Goal: Task Accomplishment & Management: Manage account settings

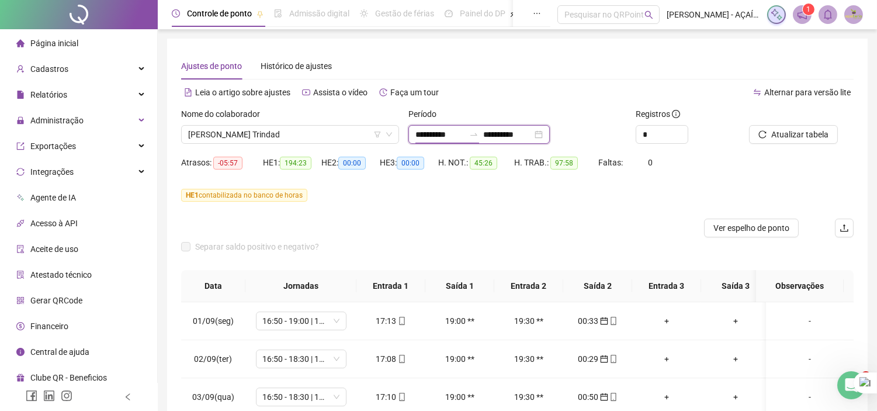
click at [465, 132] on input "**********" at bounding box center [440, 134] width 49 height 13
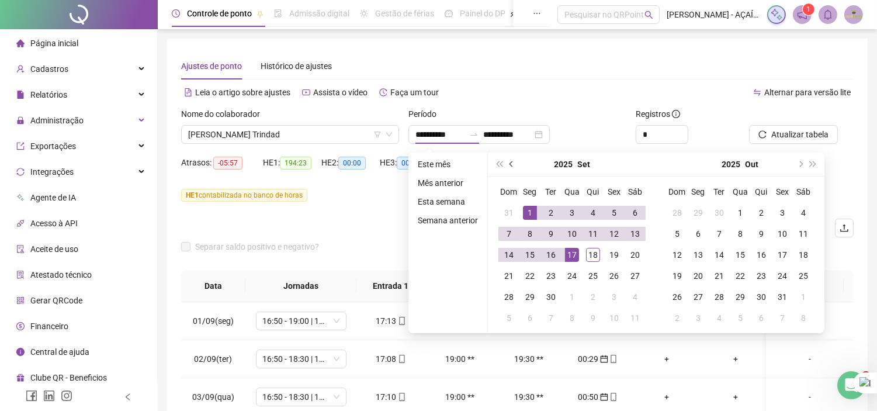
click at [510, 160] on button "prev-year" at bounding box center [512, 164] width 13 height 23
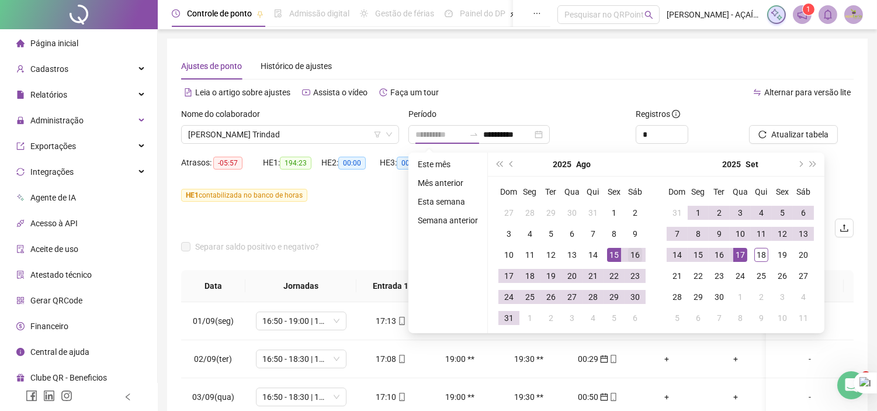
type input "**********"
click at [632, 258] on div "16" at bounding box center [635, 255] width 14 height 14
type input "**********"
click at [696, 250] on div "15" at bounding box center [698, 255] width 14 height 14
click at [696, 250] on div "Separar saldo positivo e negativo?" at bounding box center [517, 253] width 673 height 33
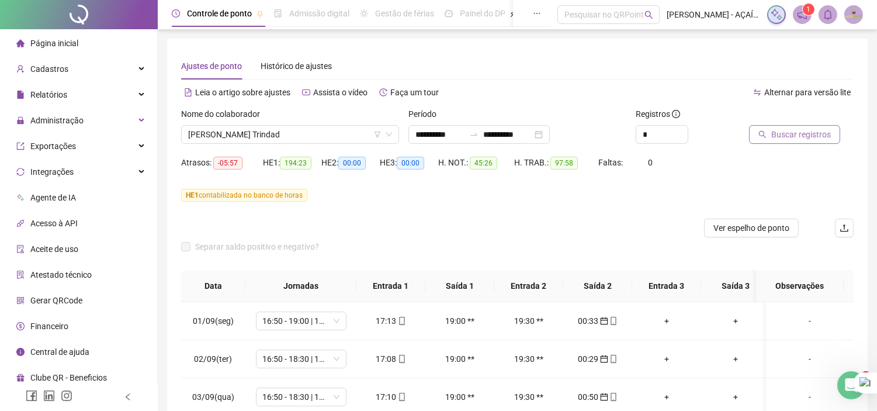
click at [785, 134] on span "Buscar registros" at bounding box center [802, 134] width 60 height 13
click at [777, 230] on span "Ver espelho de ponto" at bounding box center [752, 228] width 76 height 13
click at [797, 137] on span "Atualizar tabela" at bounding box center [800, 134] width 57 height 13
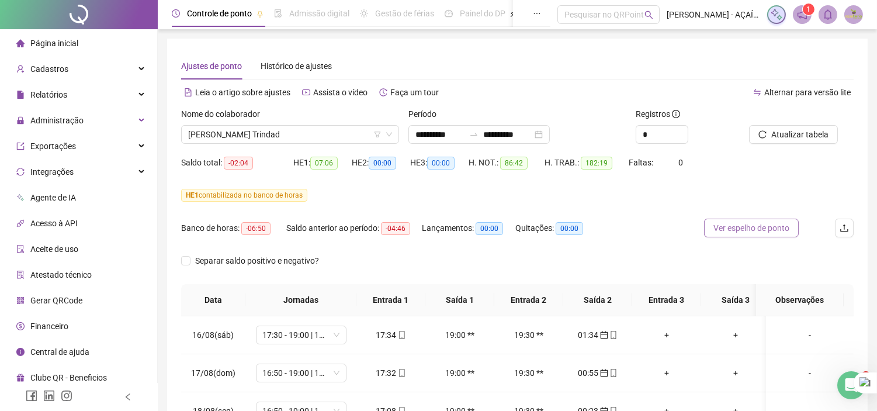
click at [745, 234] on span "Ver espelho de ponto" at bounding box center [752, 228] width 76 height 13
click at [322, 138] on span "[PERSON_NAME] Trindad" at bounding box center [290, 135] width 204 height 18
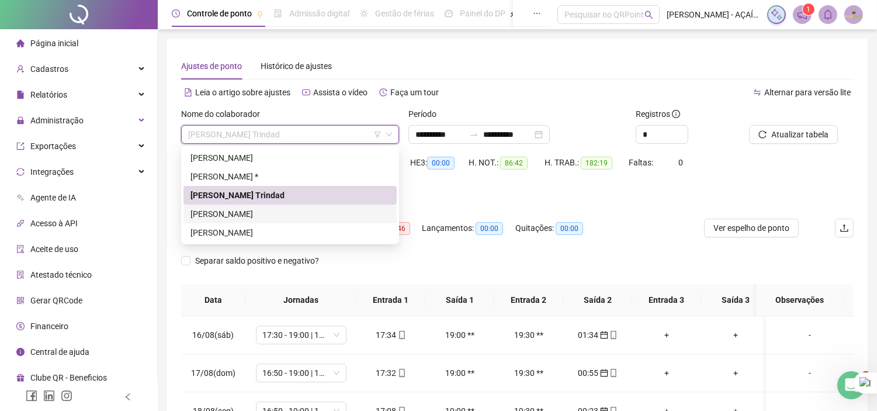
click at [296, 215] on div "[PERSON_NAME]" at bounding box center [290, 213] width 199 height 13
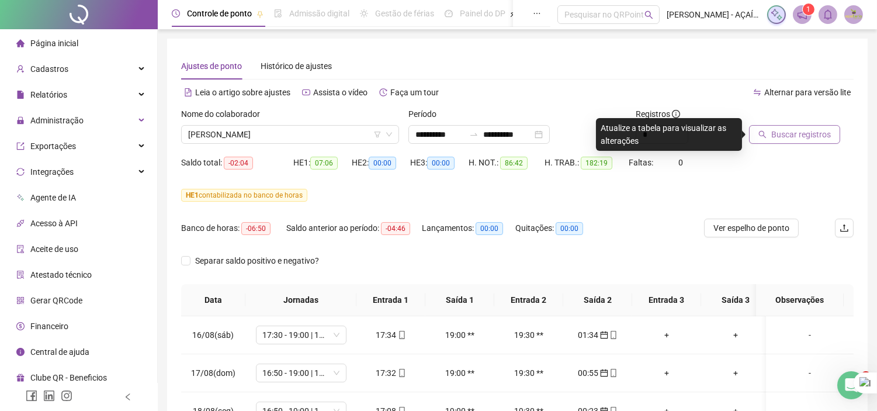
click at [802, 138] on span "Buscar registros" at bounding box center [802, 134] width 60 height 13
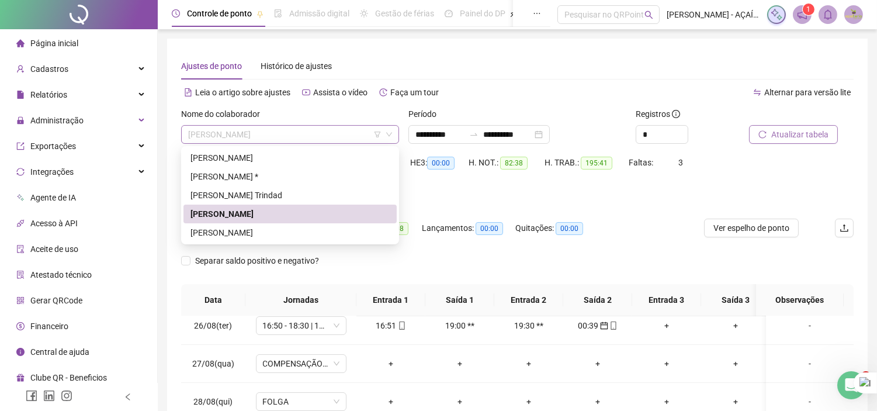
click at [294, 141] on span "[PERSON_NAME]" at bounding box center [290, 135] width 204 height 18
drag, startPoint x: 255, startPoint y: 198, endPoint x: 536, endPoint y: 140, distance: 286.9
click at [255, 198] on div "[PERSON_NAME] Trindad" at bounding box center [290, 195] width 199 height 13
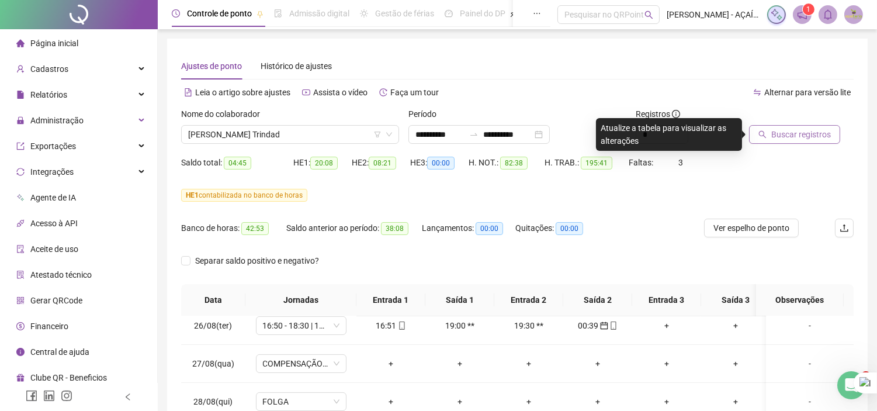
click at [792, 136] on span "Buscar registros" at bounding box center [802, 134] width 60 height 13
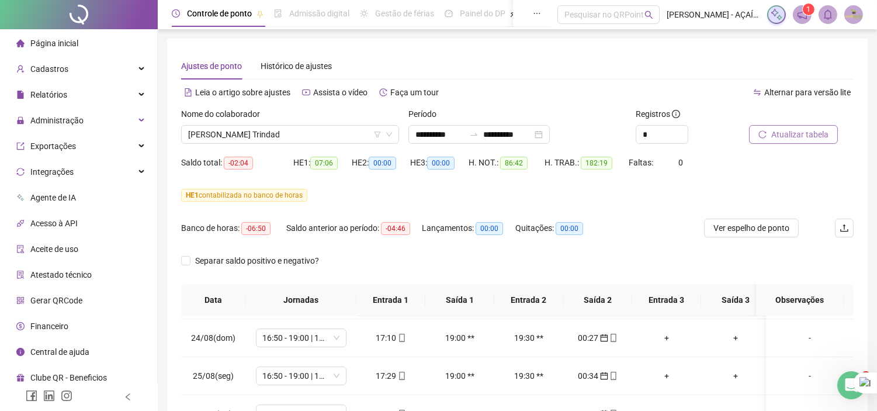
scroll to position [260, 0]
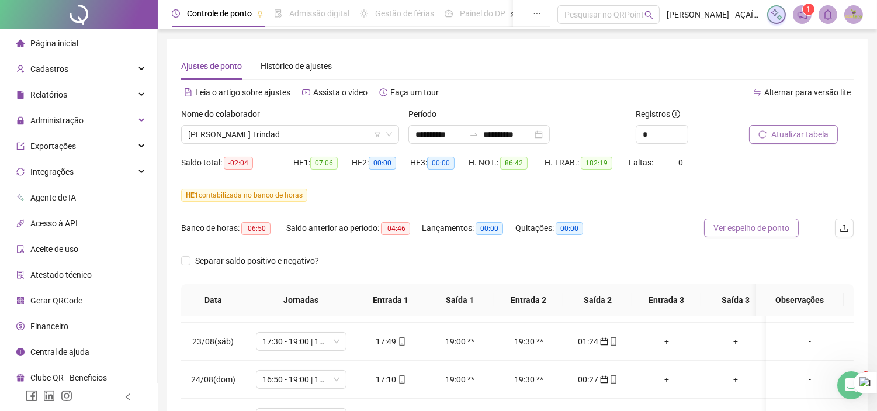
click at [772, 232] on span "Ver espelho de ponto" at bounding box center [752, 228] width 76 height 13
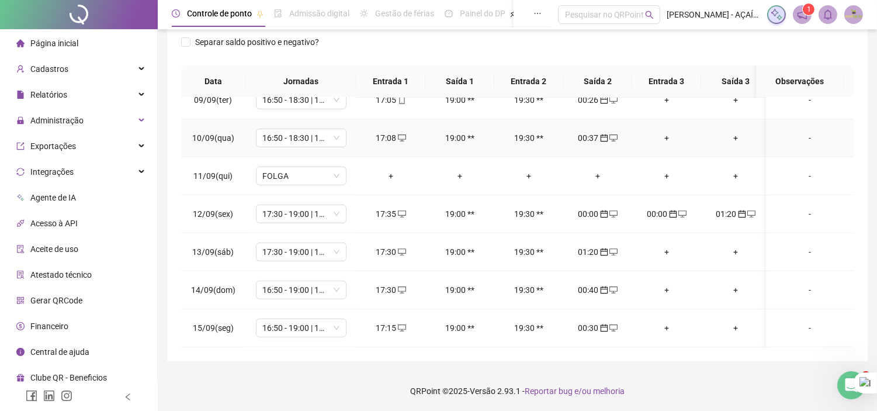
scroll to position [939, 0]
drag, startPoint x: 593, startPoint y: 205, endPoint x: 568, endPoint y: 37, distance: 169.6
click at [568, 37] on div "Separar saldo positivo e negativo?" at bounding box center [517, 49] width 673 height 33
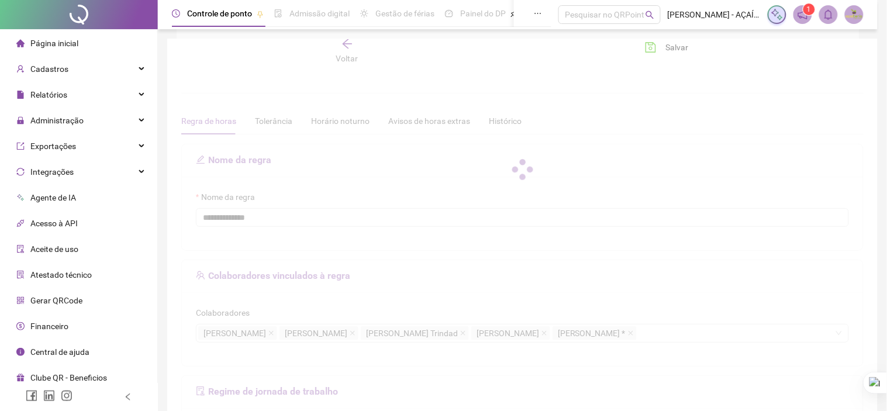
type input "**********"
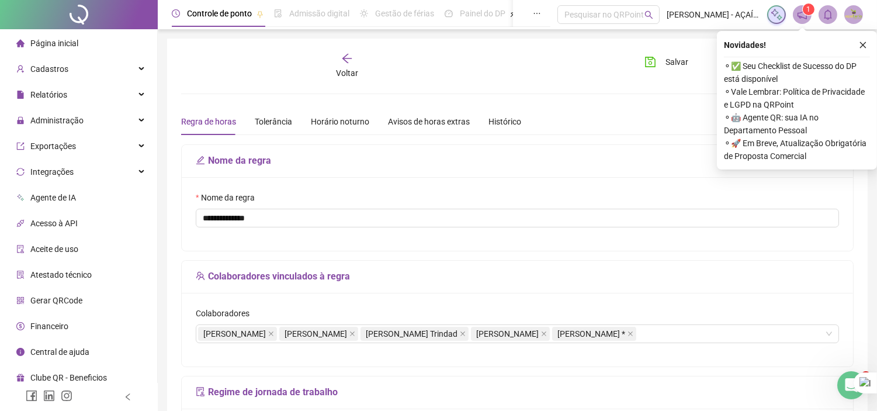
drag, startPoint x: 865, startPoint y: 43, endPoint x: 855, endPoint y: 42, distance: 10.0
click at [865, 43] on icon "close" at bounding box center [863, 45] width 6 height 6
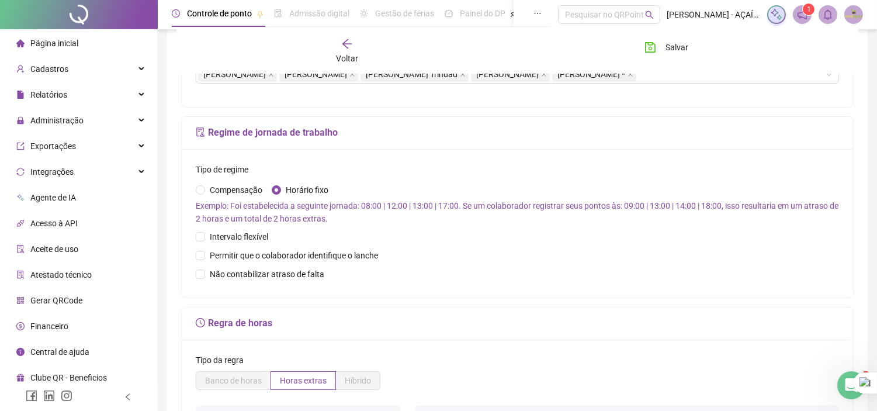
scroll to position [260, 0]
click at [249, 189] on span "Compensação" at bounding box center [236, 189] width 62 height 13
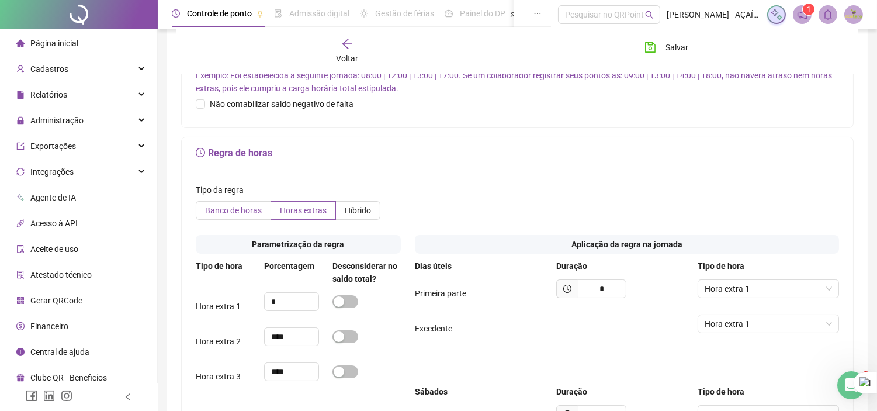
click at [244, 207] on span "Banco de horas" at bounding box center [233, 210] width 57 height 9
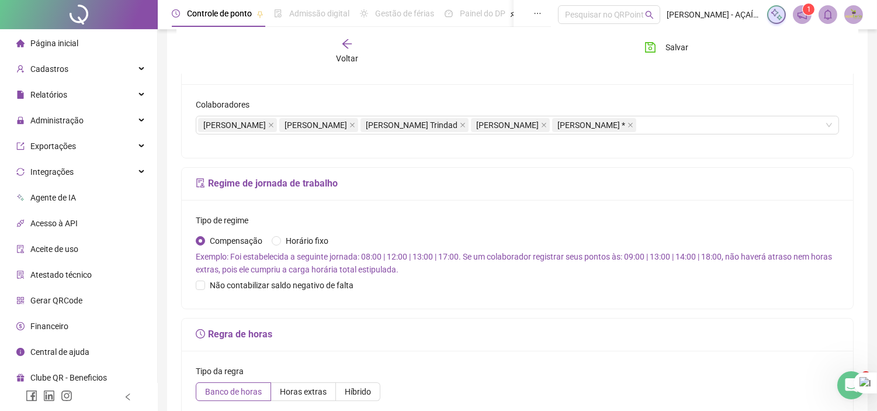
scroll to position [206, 0]
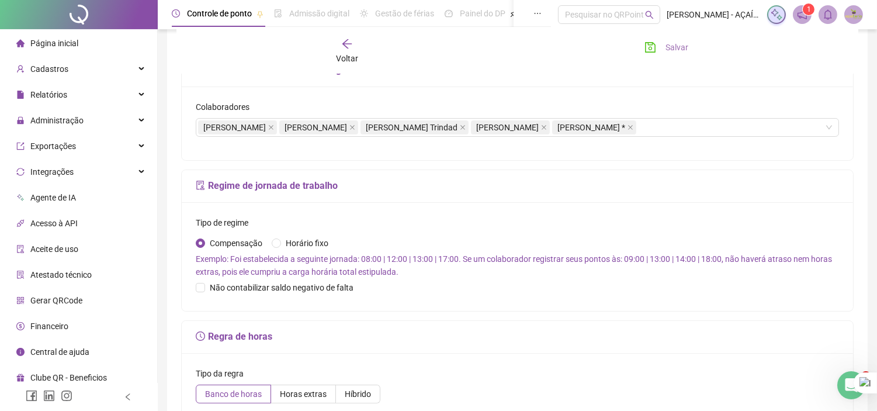
click at [674, 49] on span "Salvar" at bounding box center [677, 47] width 23 height 13
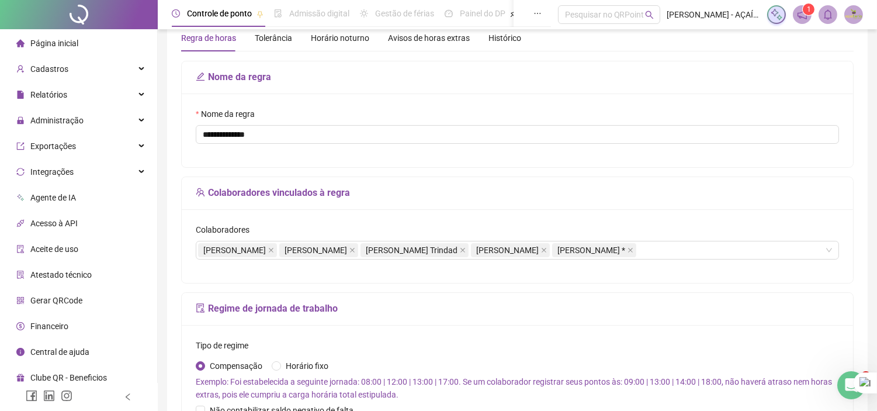
scroll to position [0, 0]
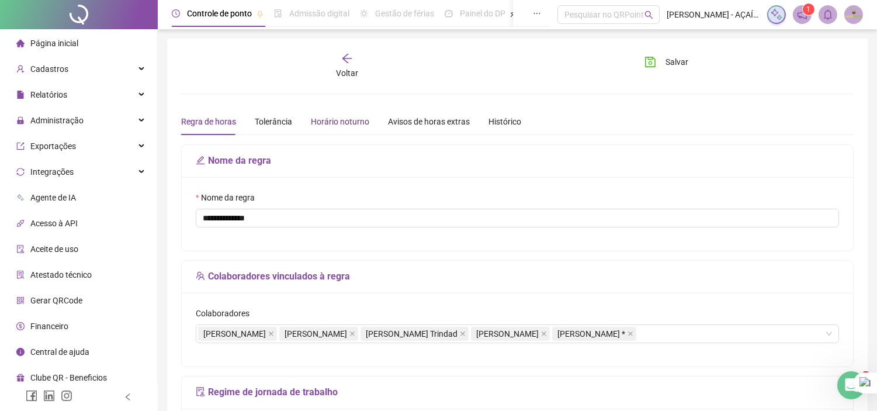
click at [343, 124] on div "Horário noturno" at bounding box center [340, 121] width 58 height 13
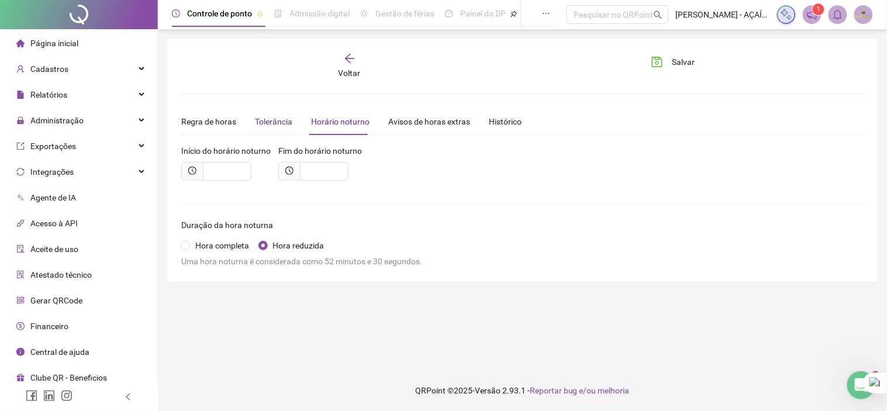
click at [261, 121] on div "Tolerância" at bounding box center [273, 121] width 37 height 13
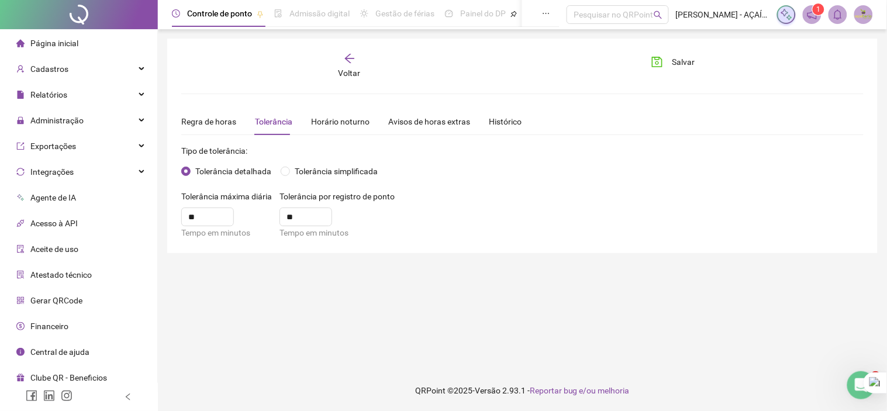
click at [341, 134] on div "**********" at bounding box center [522, 173] width 682 height 131
click at [343, 123] on div "Horário noturno" at bounding box center [340, 121] width 58 height 13
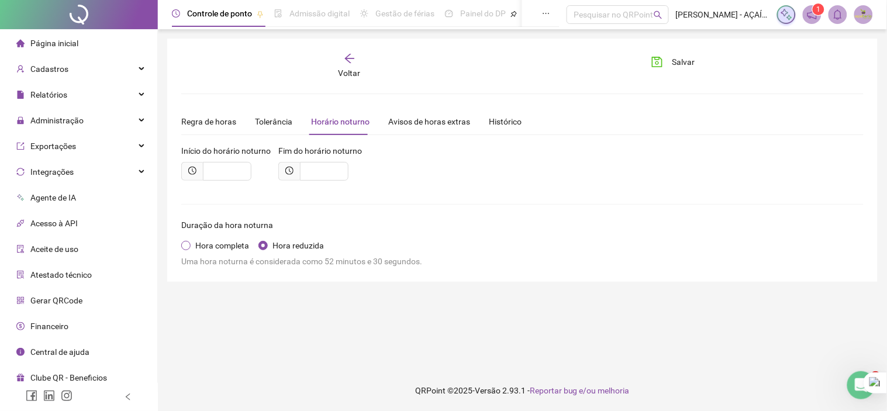
click at [222, 242] on span "Hora completa" at bounding box center [222, 245] width 63 height 13
click at [319, 240] on span "Hora reduzida" at bounding box center [298, 245] width 61 height 13
click at [241, 170] on input "text" at bounding box center [227, 171] width 49 height 19
type input "*****"
click at [495, 238] on div "Duração da hora noturna Hora completa Hora reduzida Uma hora noturna é consider…" at bounding box center [522, 243] width 682 height 49
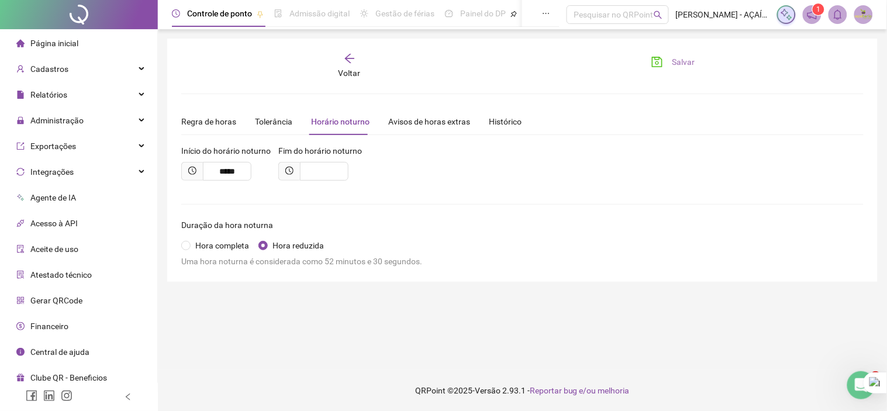
click at [674, 63] on span "Salvar" at bounding box center [683, 62] width 23 height 13
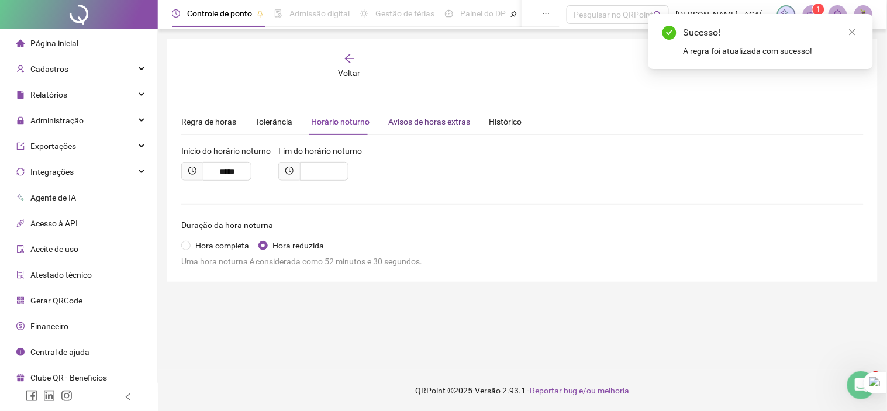
click at [448, 120] on div "Avisos de horas extras" at bounding box center [429, 121] width 82 height 13
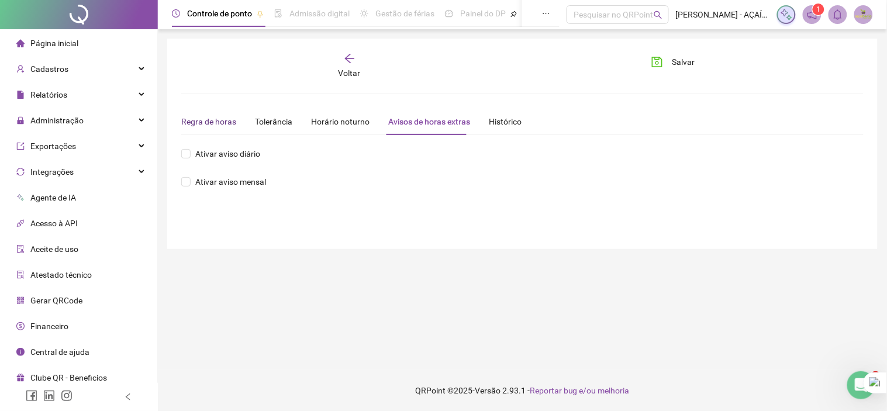
click at [220, 118] on div "Regra de horas" at bounding box center [208, 121] width 55 height 13
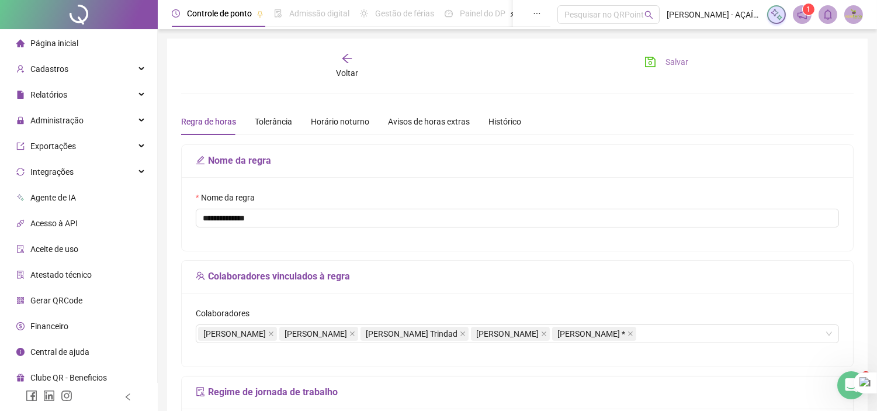
click at [656, 56] on button "Salvar" at bounding box center [666, 62] width 61 height 19
click at [265, 124] on div "Tolerância" at bounding box center [273, 121] width 37 height 13
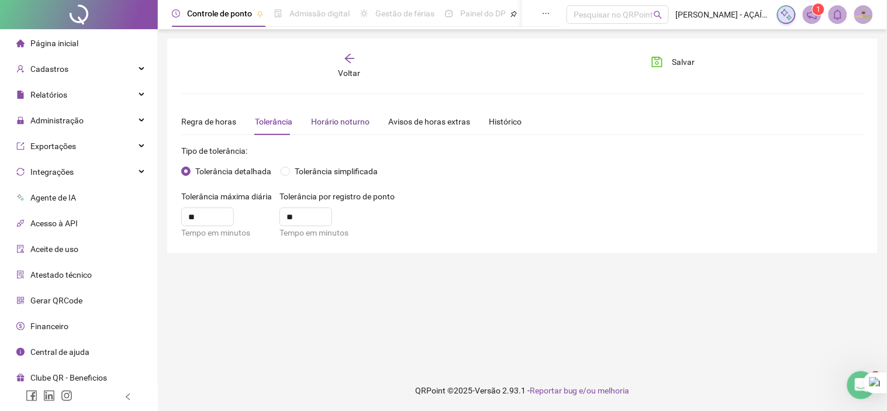
click at [358, 117] on div "Horário noturno" at bounding box center [340, 121] width 58 height 13
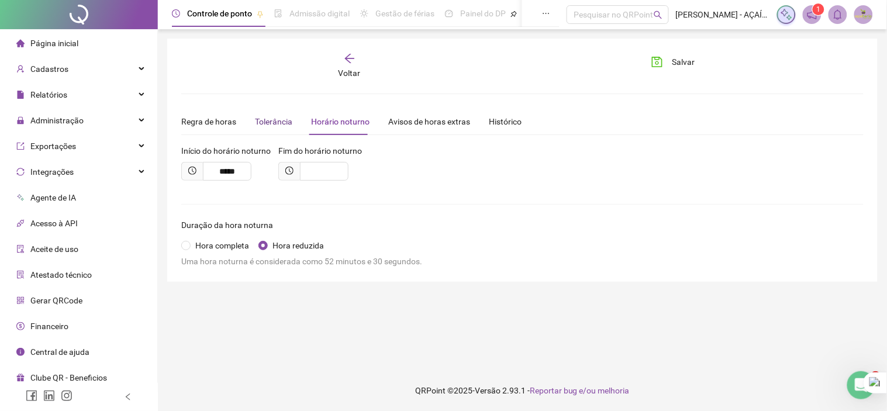
click at [255, 126] on div "Tolerância" at bounding box center [273, 121] width 37 height 13
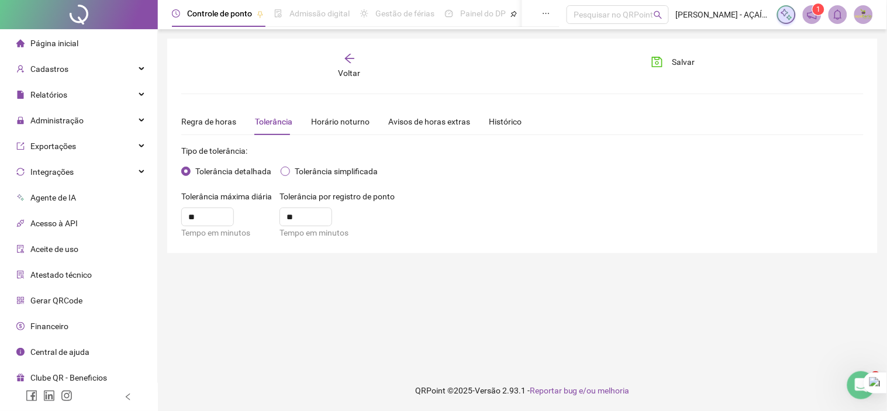
click at [313, 174] on span "Tolerância simplificada" at bounding box center [336, 171] width 92 height 13
click at [241, 172] on span "Tolerância detalhada" at bounding box center [233, 171] width 85 height 13
click at [662, 63] on icon "save" at bounding box center [657, 62] width 12 height 12
click at [138, 68] on div "Cadastros" at bounding box center [78, 68] width 153 height 23
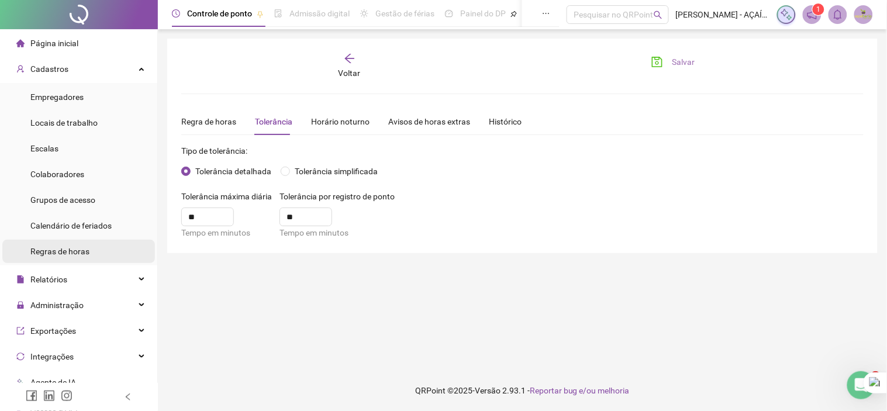
click at [86, 252] on span "Regras de horas" at bounding box center [59, 251] width 59 height 9
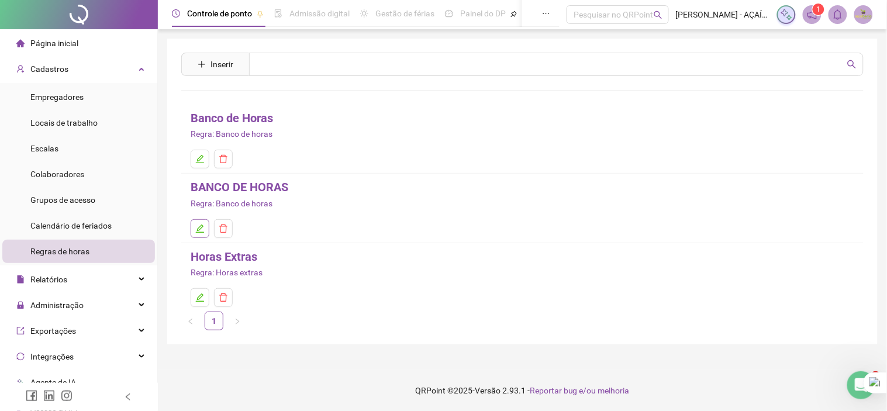
click at [202, 231] on icon "edit" at bounding box center [199, 228] width 9 height 9
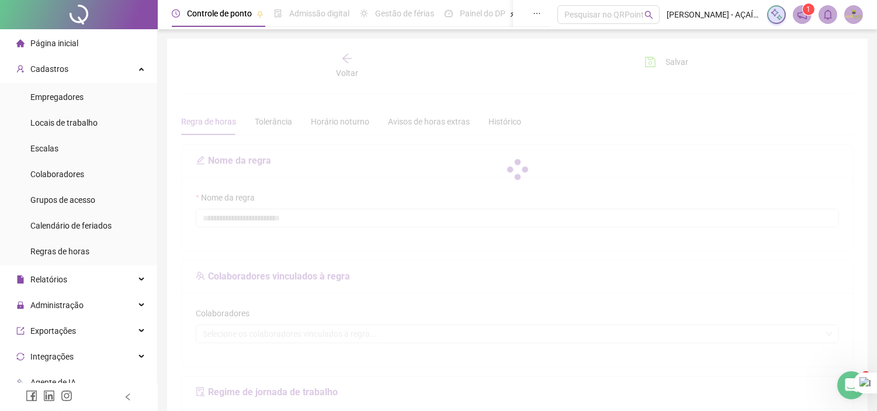
type input "**********"
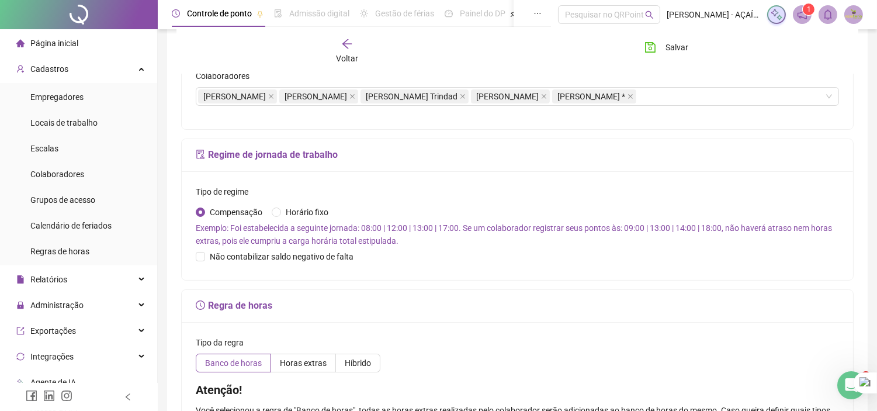
scroll to position [260, 0]
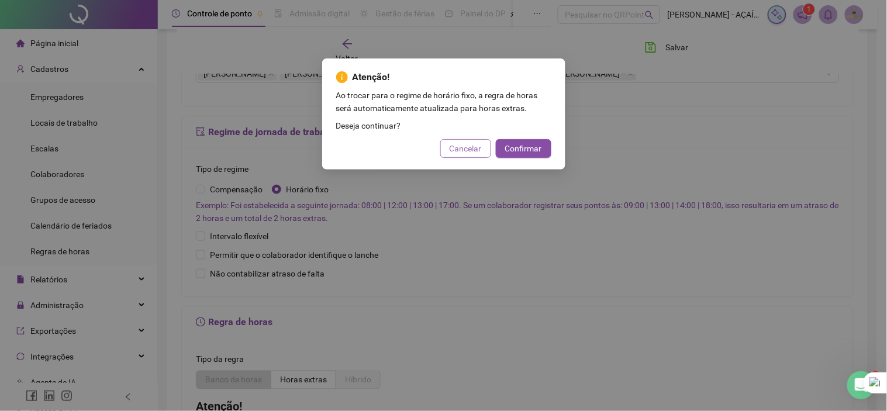
click at [482, 150] on span "Cancelar" at bounding box center [465, 148] width 32 height 13
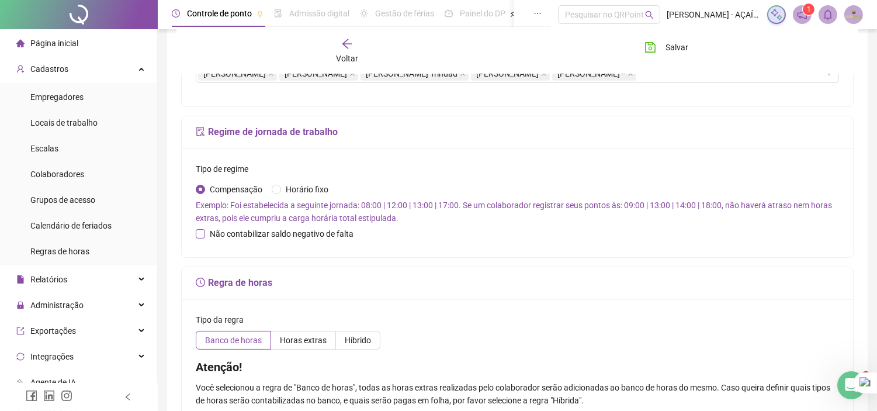
click at [251, 238] on span "Não contabilizar saldo negativo de falta" at bounding box center [281, 233] width 153 height 13
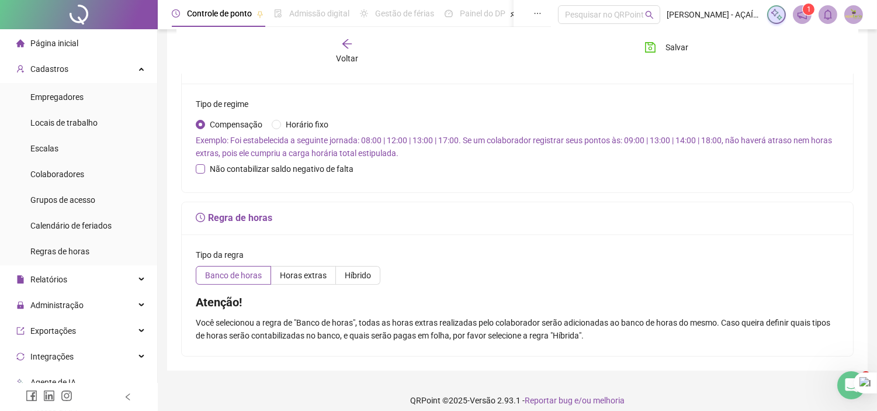
scroll to position [335, 0]
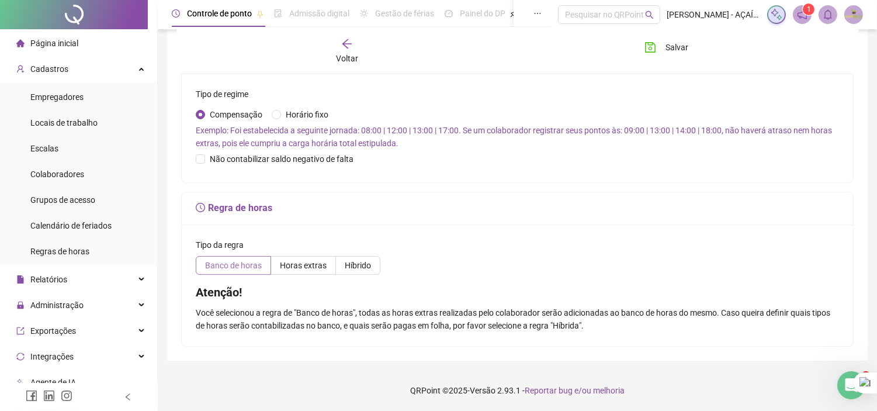
click at [251, 264] on span "Banco de horas" at bounding box center [233, 265] width 57 height 9
click at [285, 262] on span "Horas extras" at bounding box center [303, 265] width 47 height 9
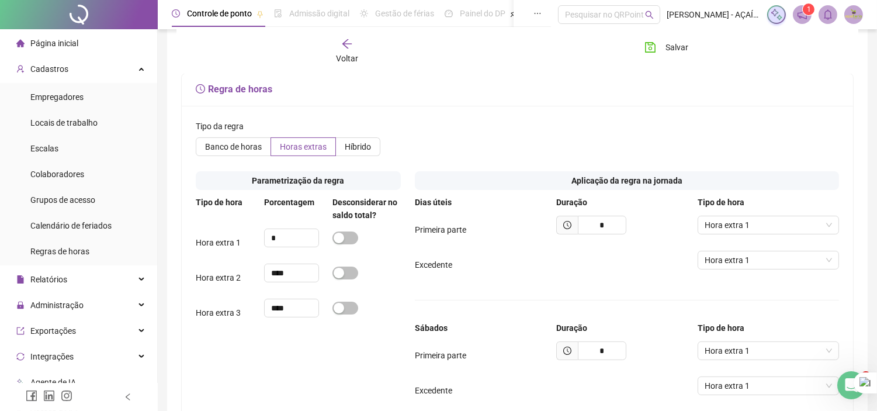
scroll to position [400, 0]
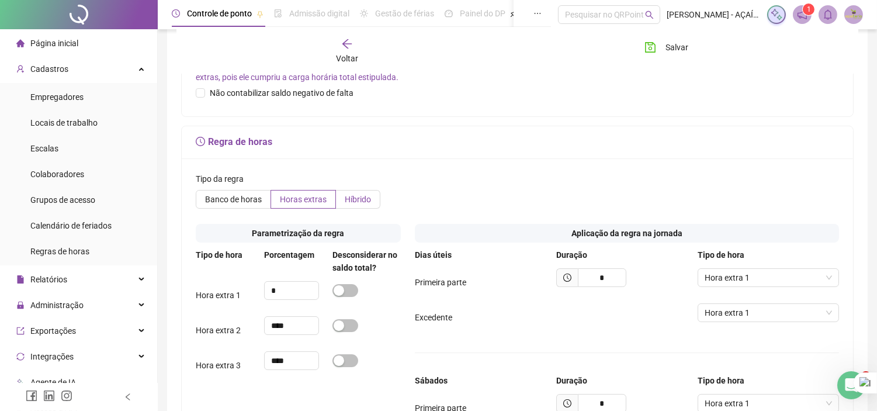
click at [347, 194] on label "Híbrido" at bounding box center [358, 199] width 44 height 19
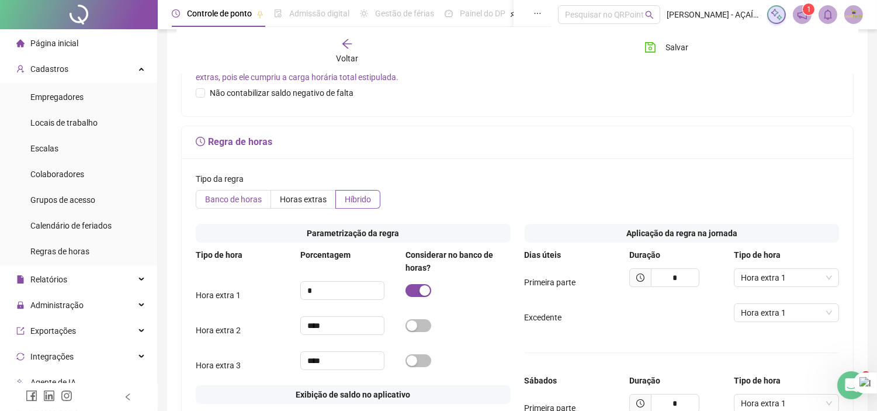
click at [217, 203] on span "Banco de horas" at bounding box center [233, 199] width 57 height 9
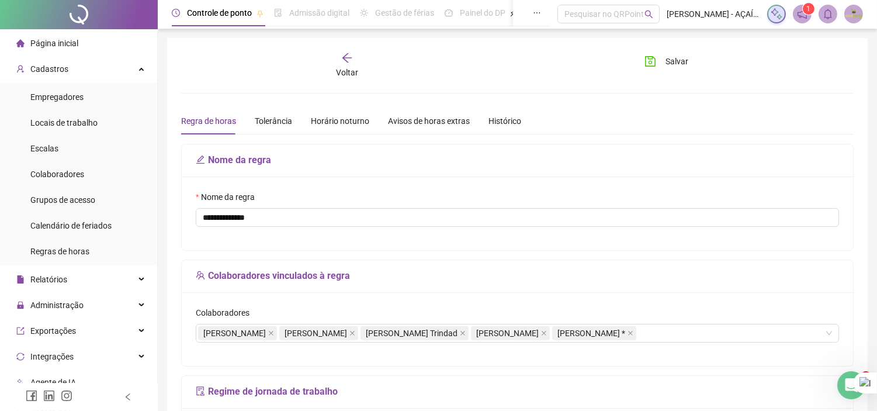
scroll to position [0, 0]
click at [668, 59] on span "Salvar" at bounding box center [677, 62] width 23 height 13
click at [101, 148] on li "Escalas" at bounding box center [78, 148] width 153 height 23
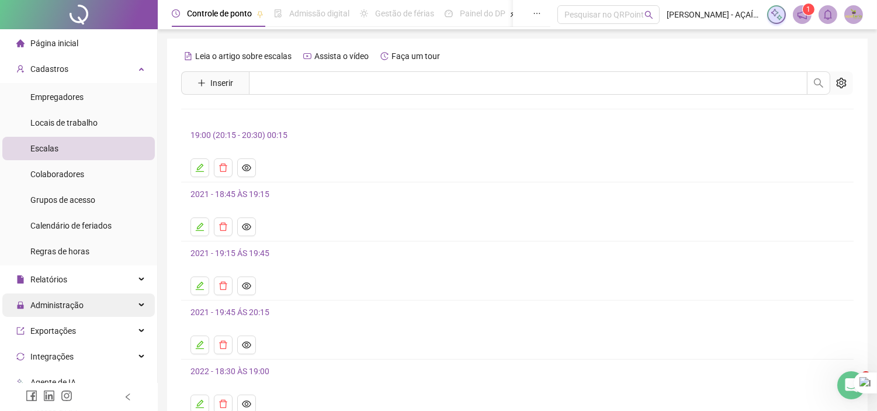
click at [136, 305] on div "Administração" at bounding box center [78, 304] width 153 height 23
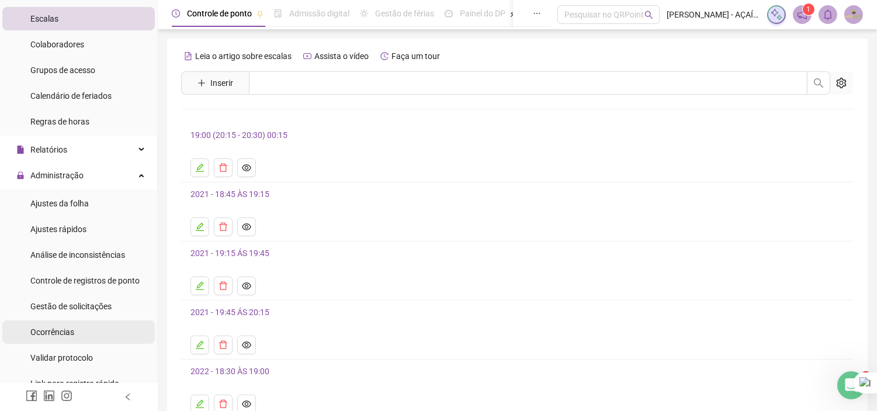
scroll to position [195, 0]
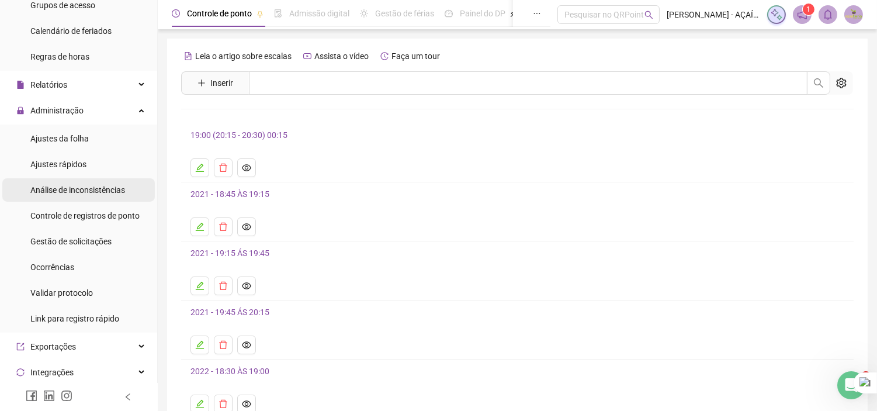
click at [111, 191] on span "Análise de inconsistências" at bounding box center [77, 189] width 95 height 9
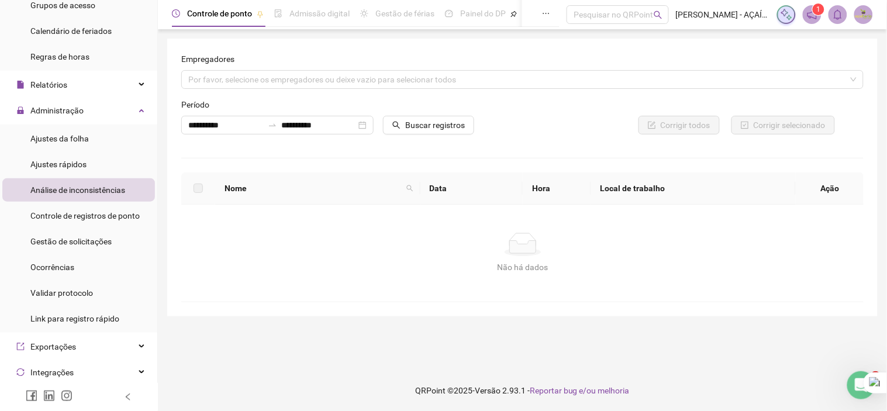
click at [260, 114] on div "Período" at bounding box center [277, 107] width 192 height 18
click at [261, 120] on input "**********" at bounding box center [225, 125] width 75 height 13
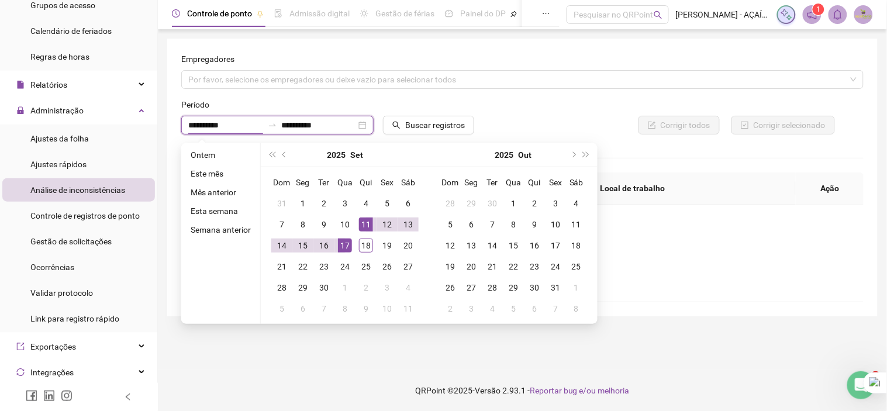
type input "**********"
click at [548, 126] on div "Corrigir todos" at bounding box center [623, 125] width 192 height 19
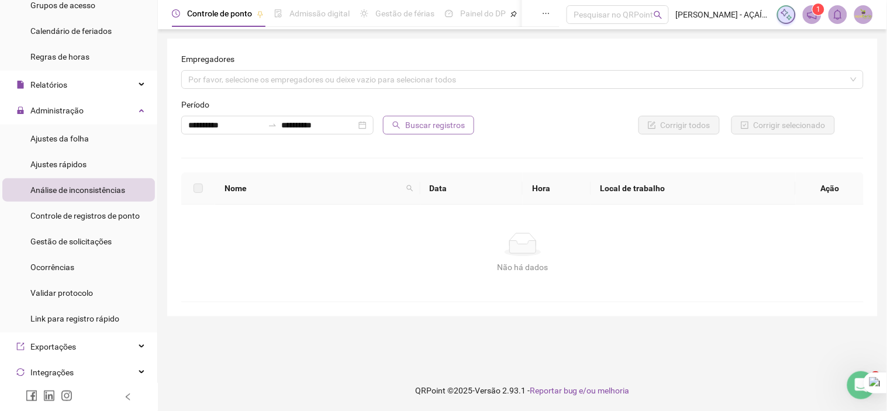
click at [395, 123] on icon "search" at bounding box center [396, 125] width 8 height 8
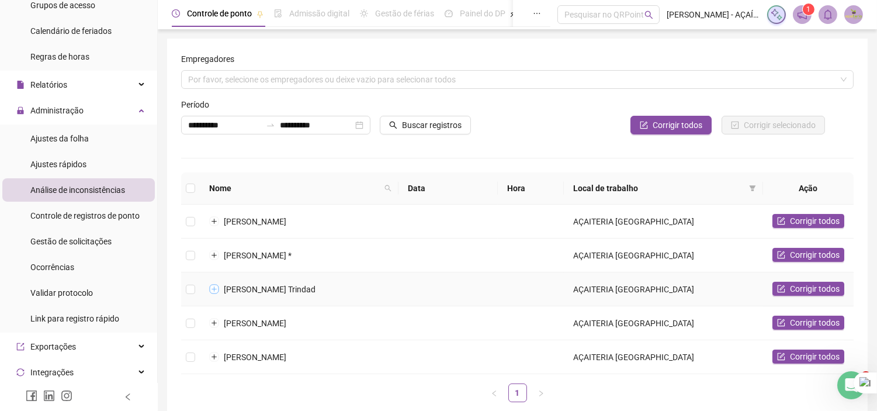
click at [216, 289] on button "Expandir linha" at bounding box center [214, 289] width 9 height 9
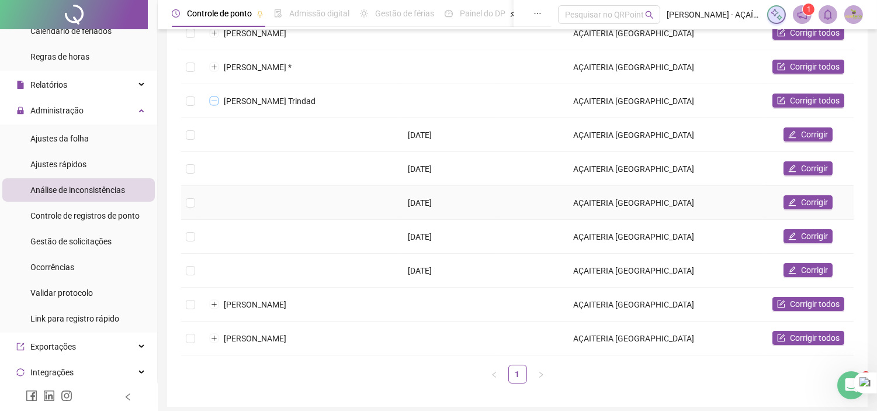
scroll to position [195, 0]
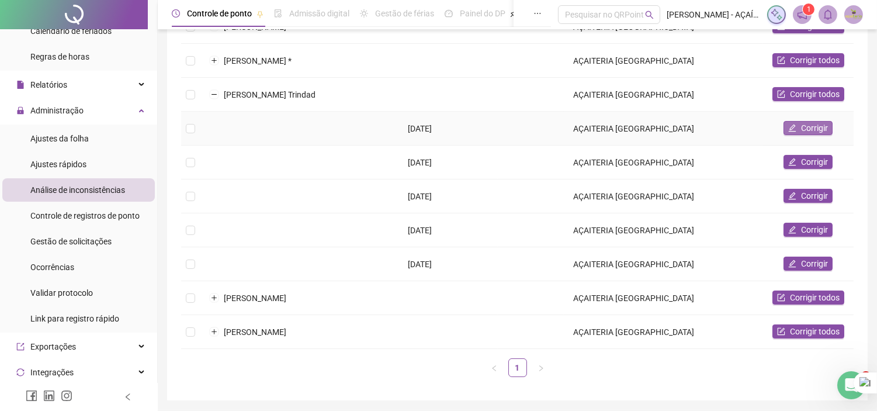
click at [808, 132] on span "Corrigir" at bounding box center [814, 128] width 27 height 13
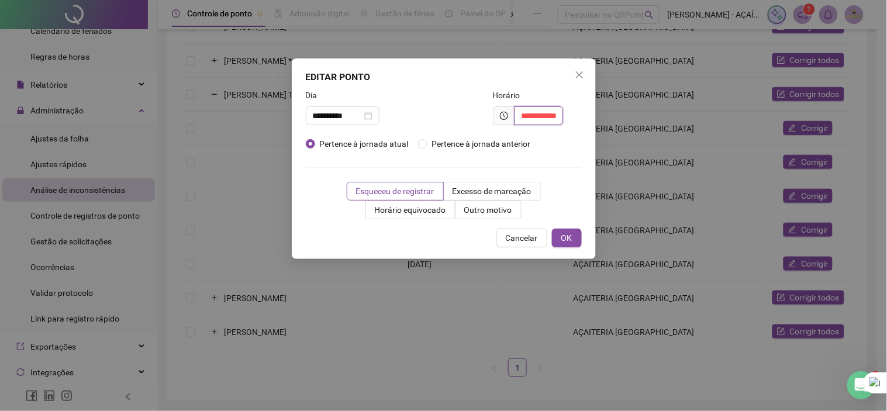
click at [542, 106] on input "**********" at bounding box center [538, 115] width 49 height 19
click at [576, 240] on button "OK" at bounding box center [567, 238] width 30 height 19
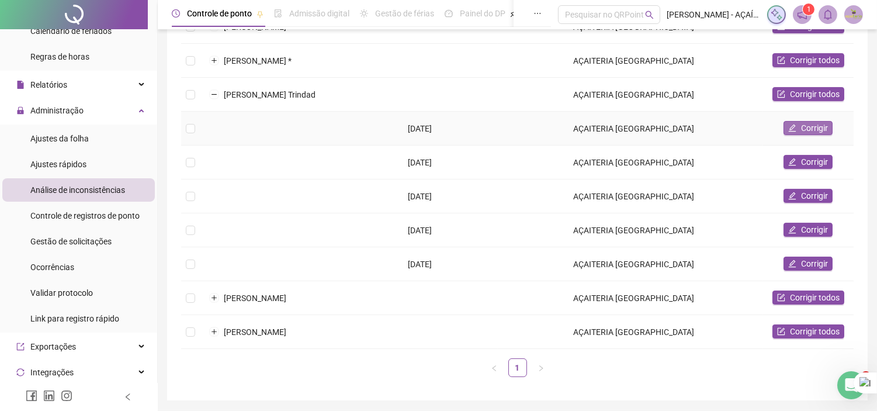
click at [797, 127] on button "Corrigir" at bounding box center [808, 128] width 49 height 14
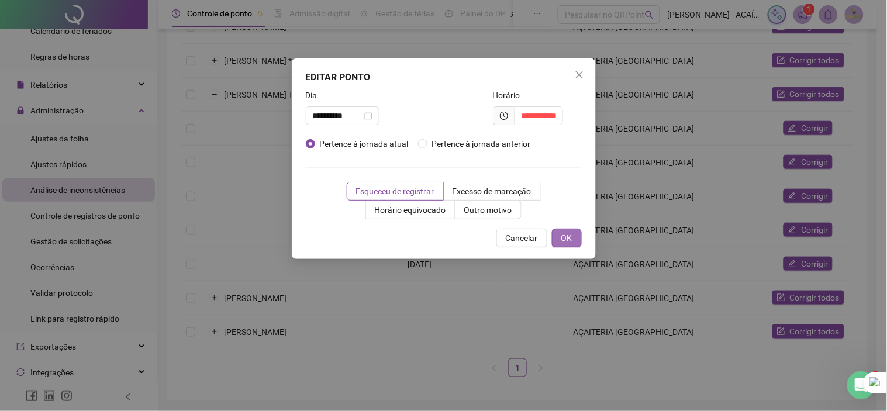
click at [563, 241] on span "OK" at bounding box center [566, 237] width 11 height 13
